Goal: Navigation & Orientation: Go to known website

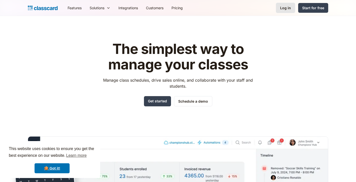
click at [280, 8] on link "Log in" at bounding box center [285, 8] width 19 height 10
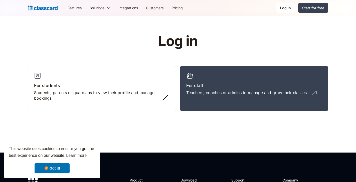
click at [217, 100] on link "For staff Teachers, coaches or admins to manage and grow their classes" at bounding box center [254, 89] width 148 height 46
